Goal: Information Seeking & Learning: Learn about a topic

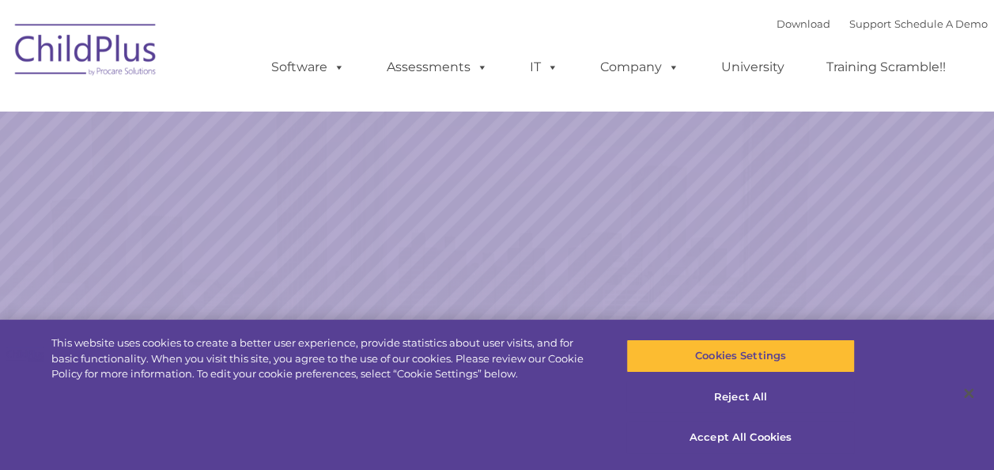
select select "MEDIUM"
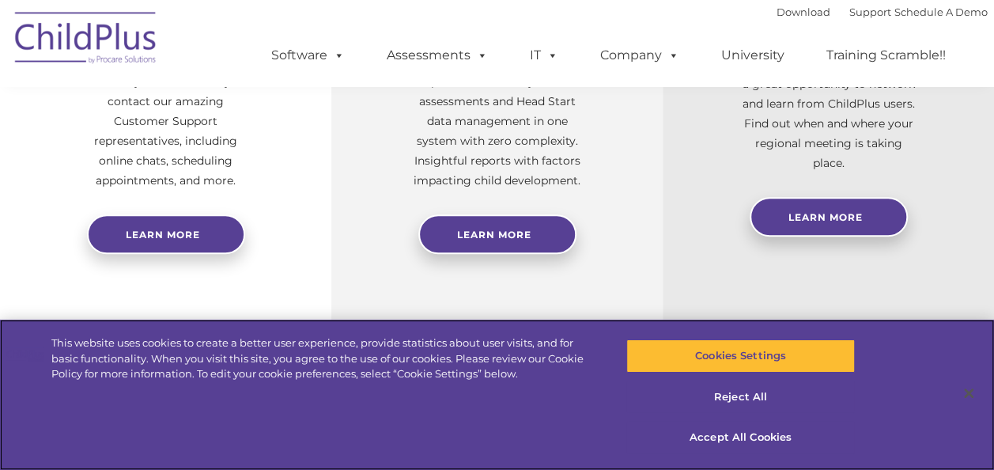
scroll to position [748, 0]
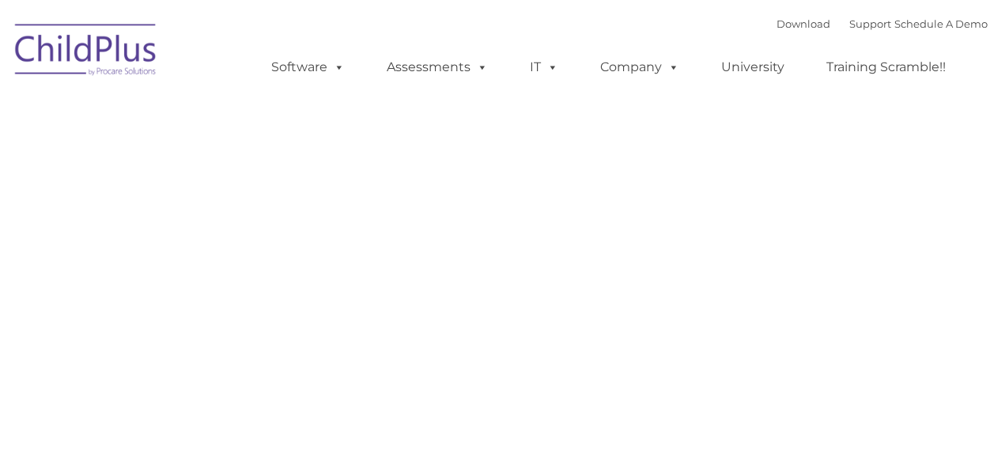
type input ""
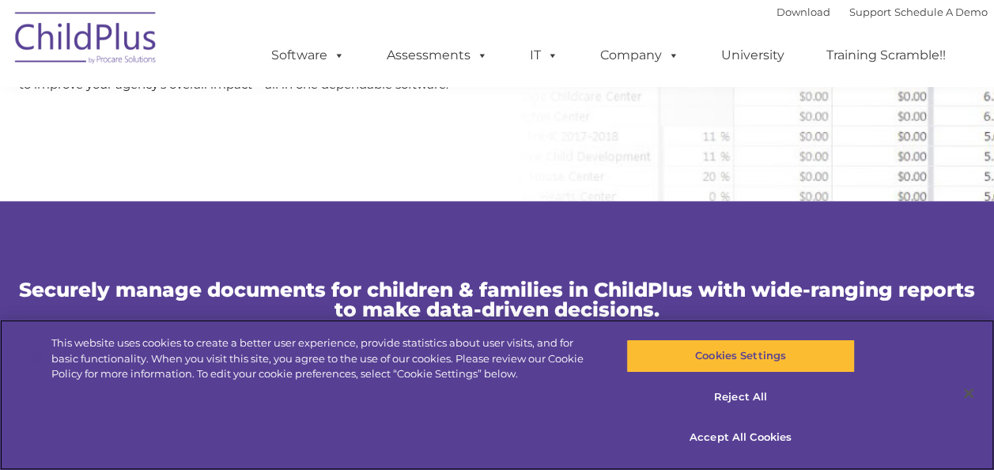
scroll to position [971, 0]
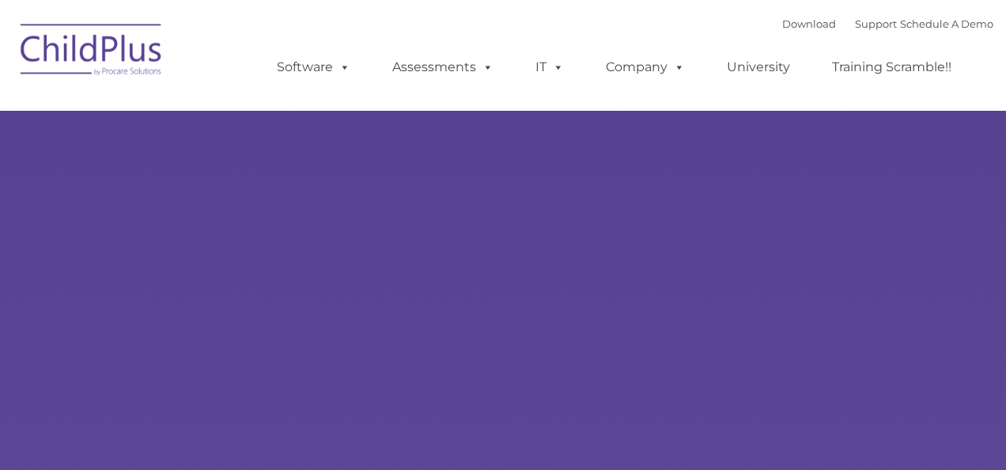
type input ""
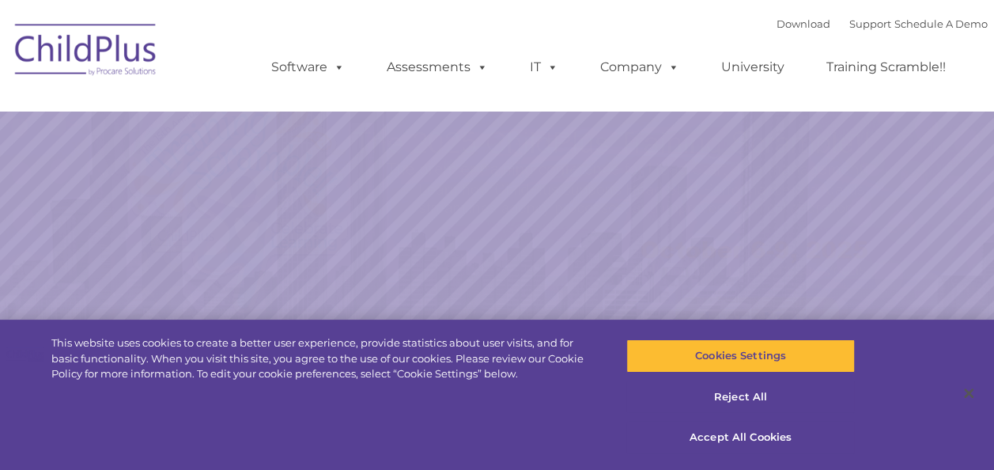
select select "MEDIUM"
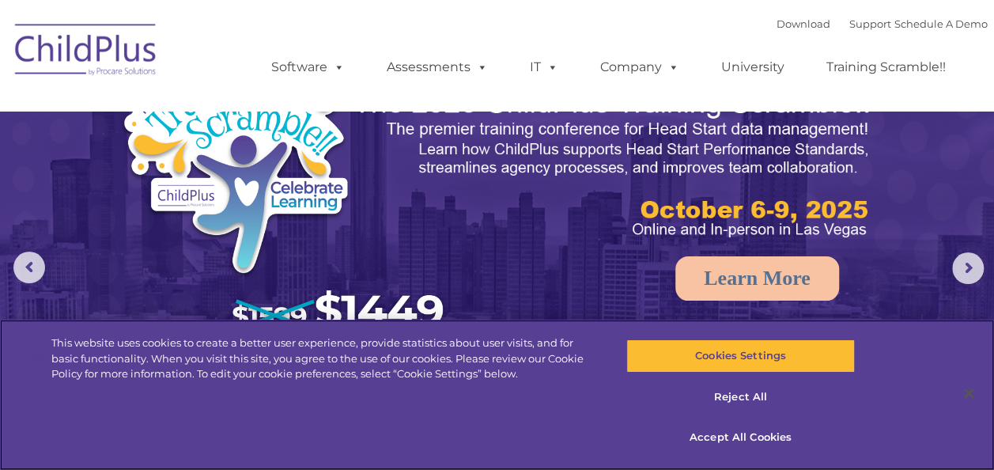
scroll to position [46, 0]
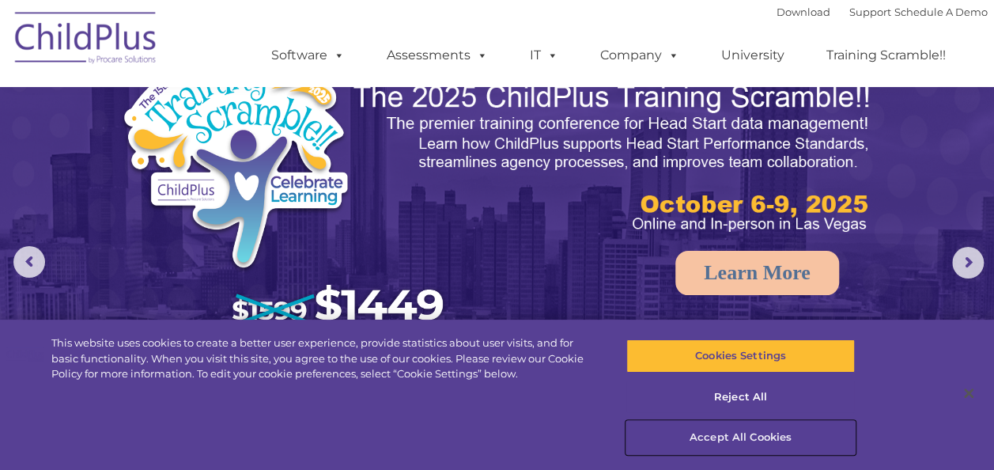
click at [714, 437] on button "Accept All Cookies" at bounding box center [741, 437] width 229 height 33
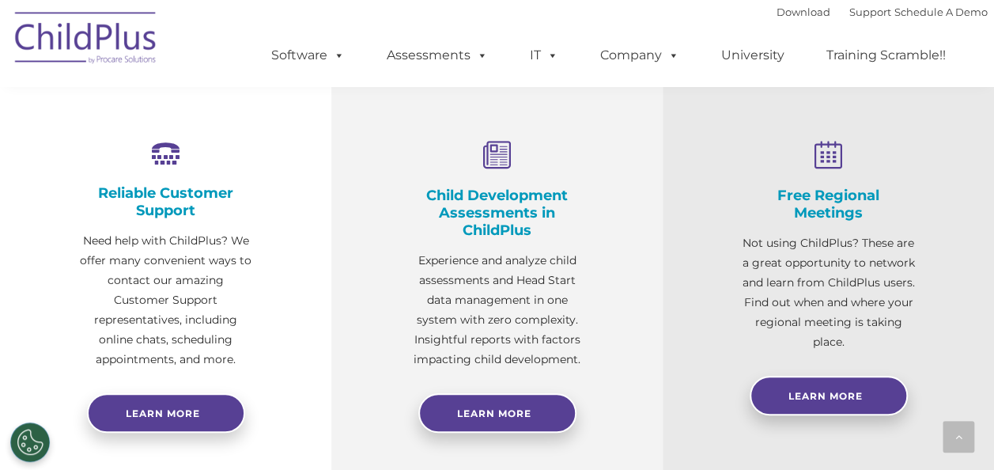
scroll to position [576, 0]
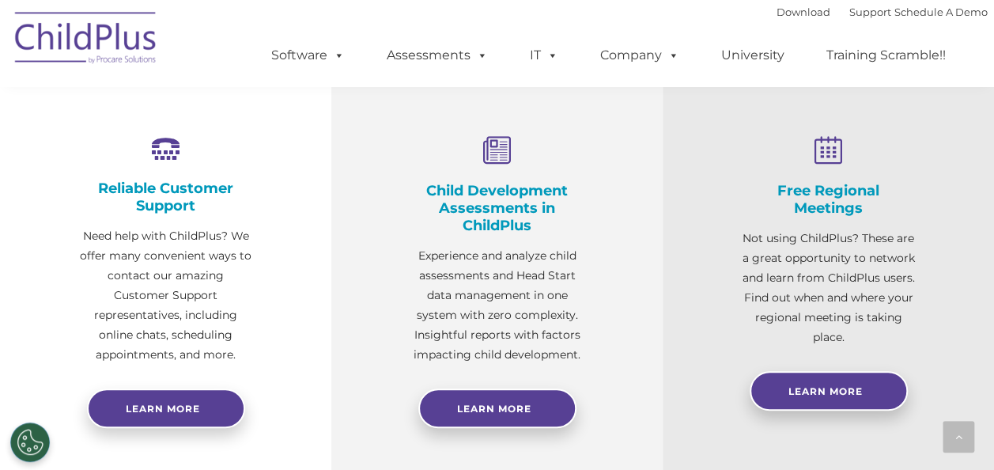
click at [491, 198] on h4 "Child Development Assessments in ChildPlus" at bounding box center [497, 208] width 173 height 52
click at [491, 408] on span "Learn More" at bounding box center [494, 409] width 74 height 12
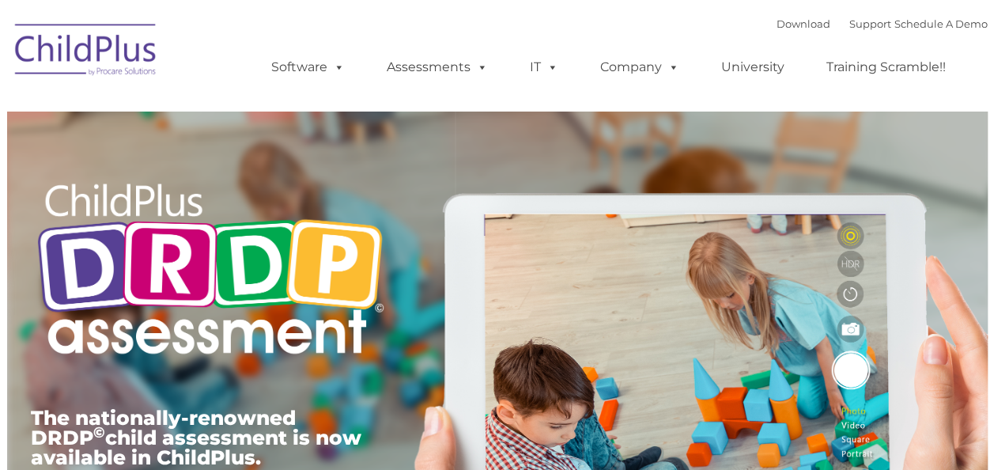
type input ""
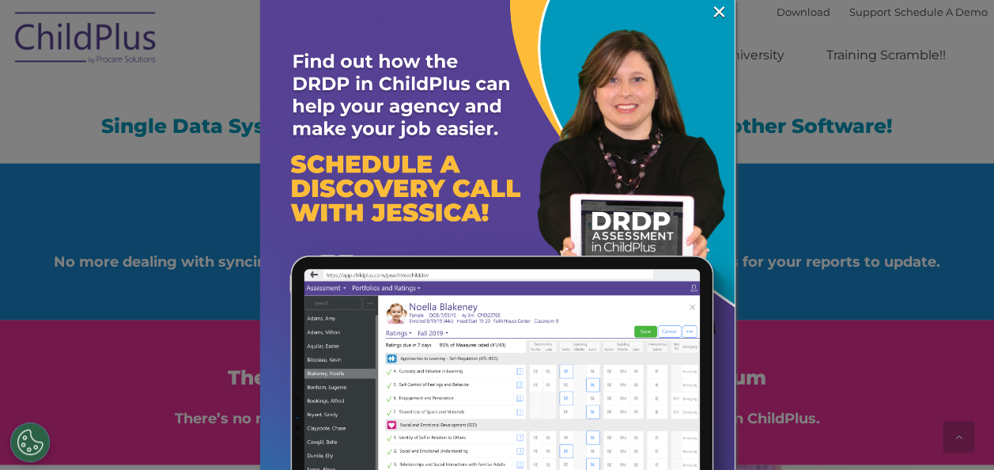
scroll to position [1701, 0]
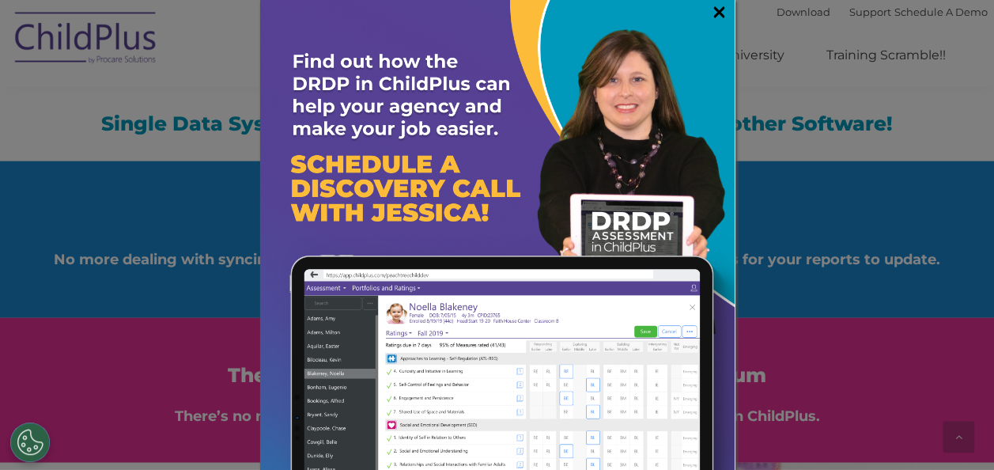
click at [710, 5] on link "×" at bounding box center [719, 12] width 18 height 16
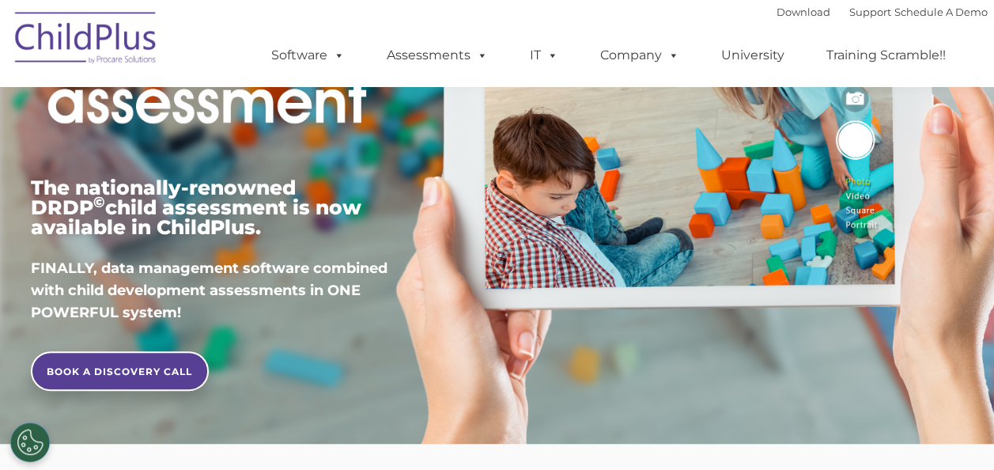
scroll to position [0, 0]
